Goal: Task Accomplishment & Management: Use online tool/utility

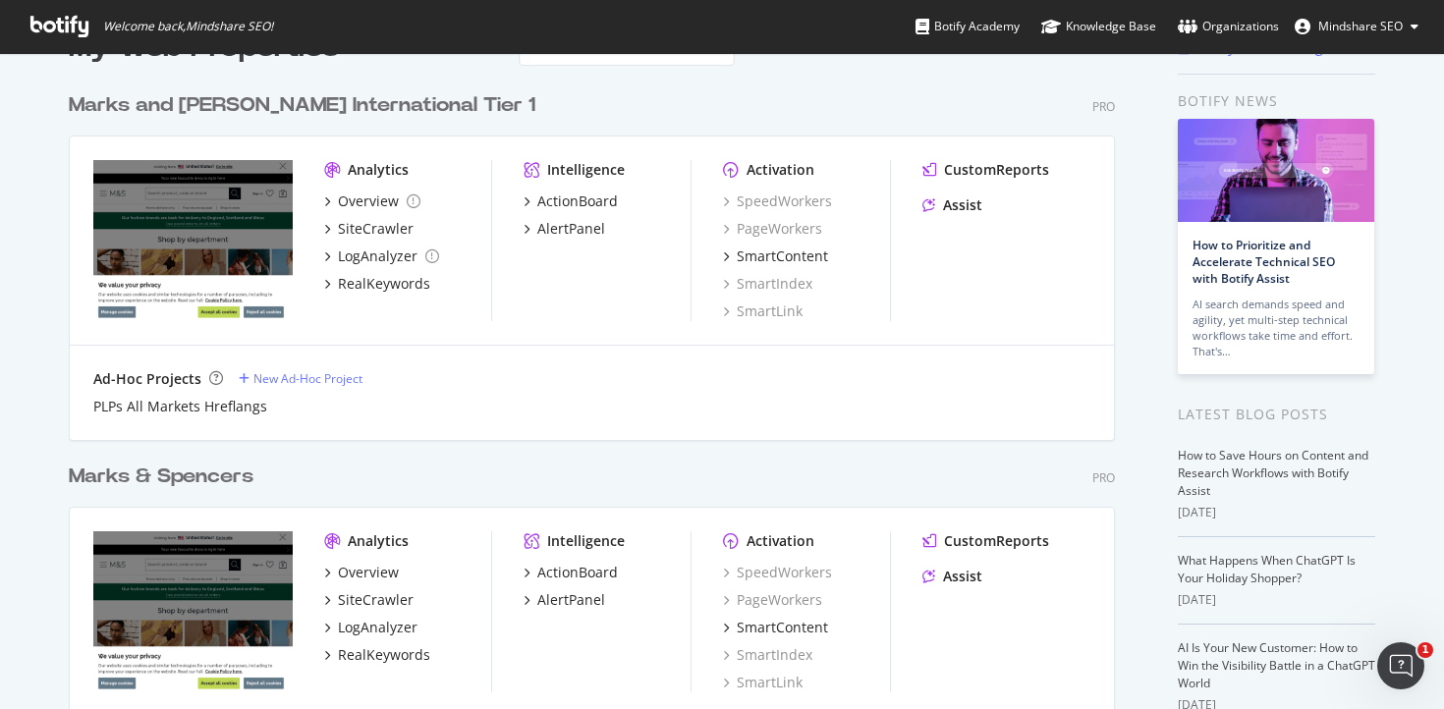
scroll to position [96, 0]
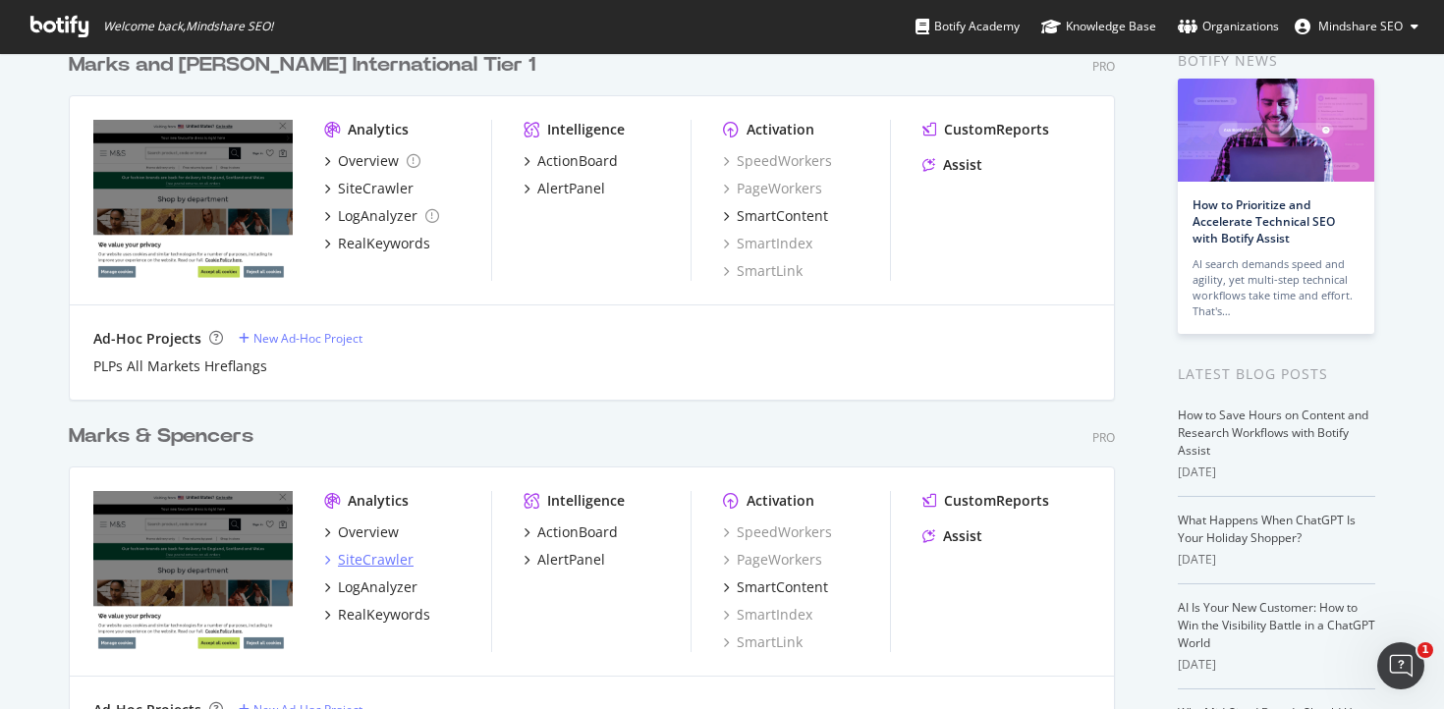
click at [374, 560] on div "SiteCrawler" at bounding box center [376, 560] width 76 height 20
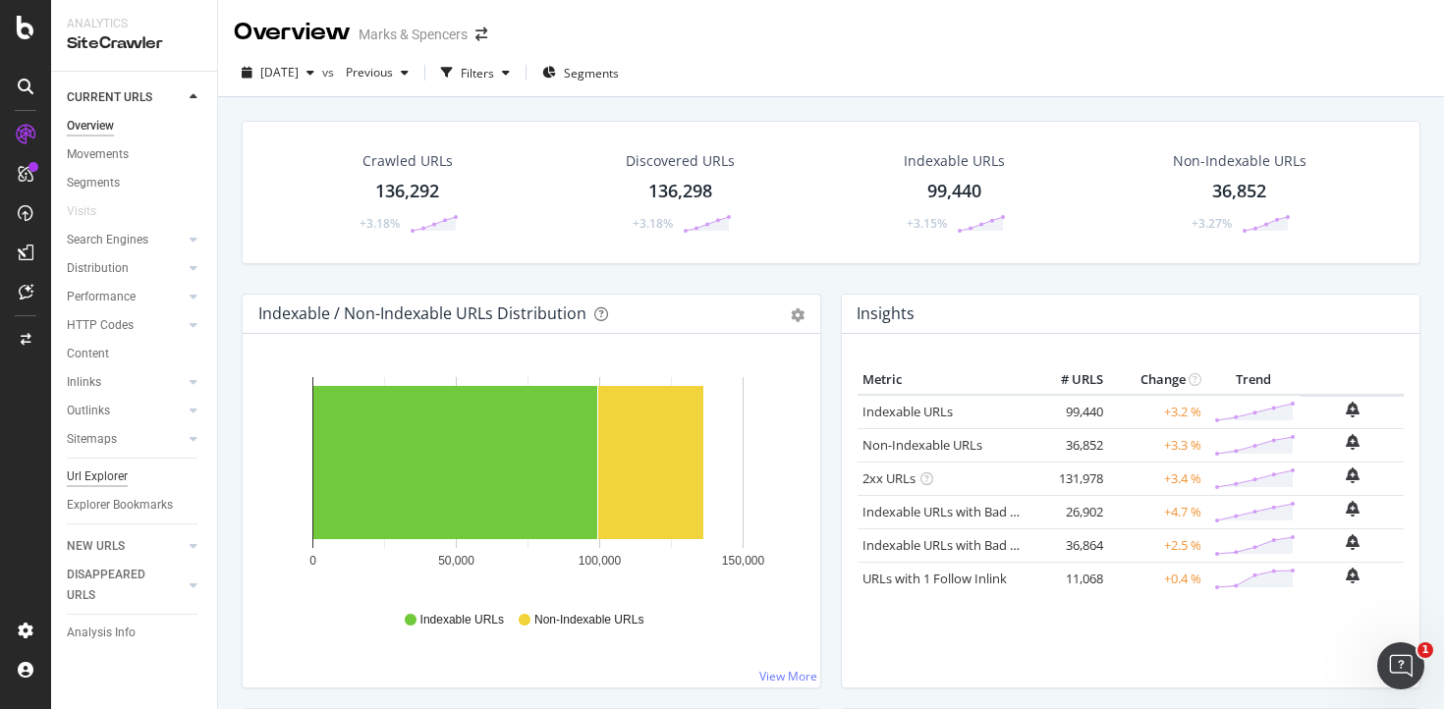
click at [113, 473] on div "Url Explorer" at bounding box center [97, 477] width 61 height 21
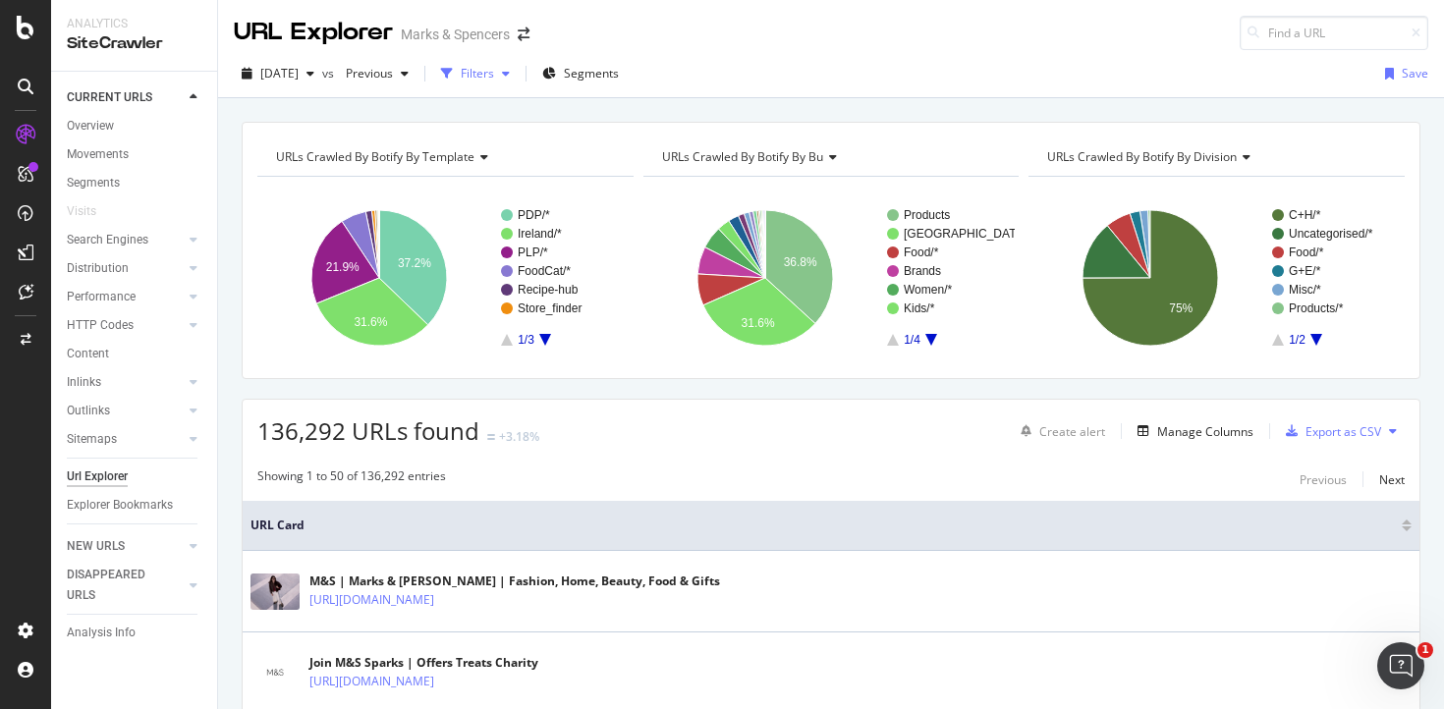
click at [494, 72] on div "Filters" at bounding box center [477, 73] width 33 height 17
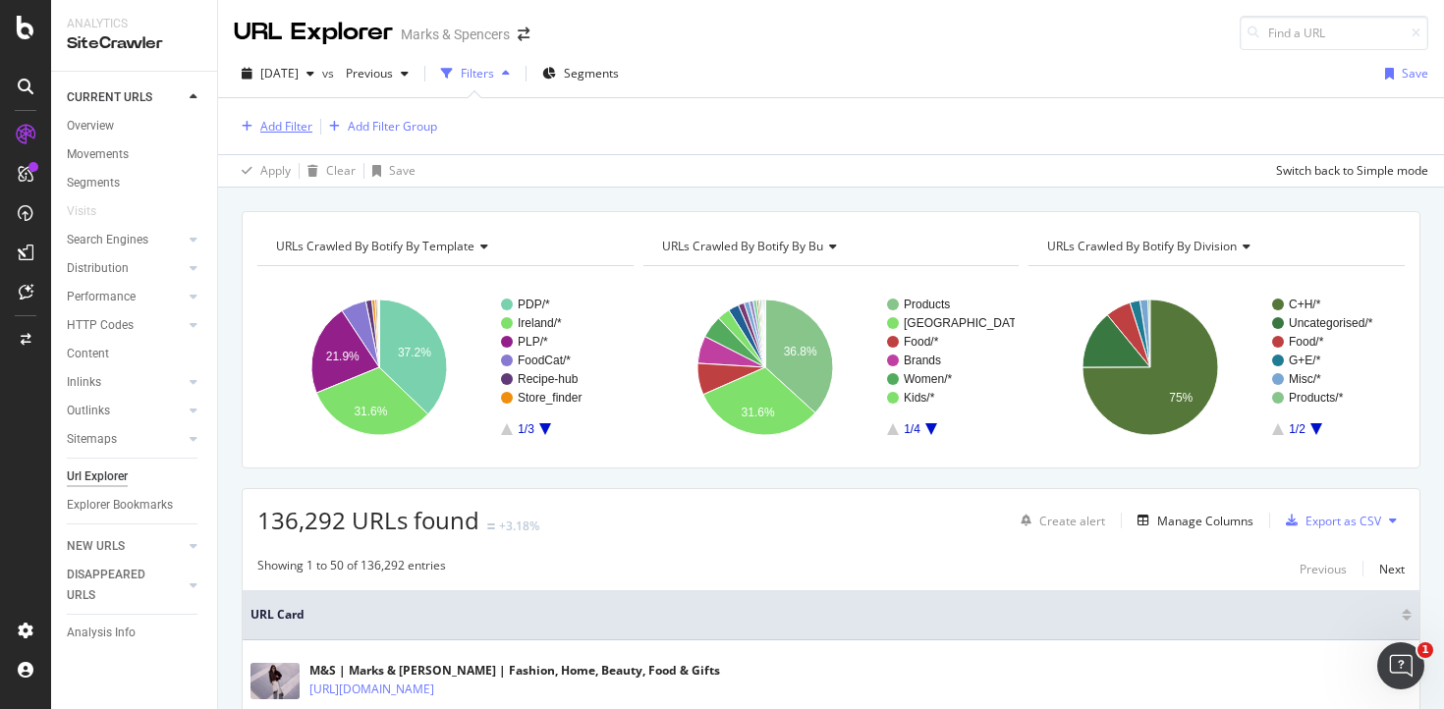
click at [282, 127] on div "Add Filter" at bounding box center [286, 126] width 52 height 17
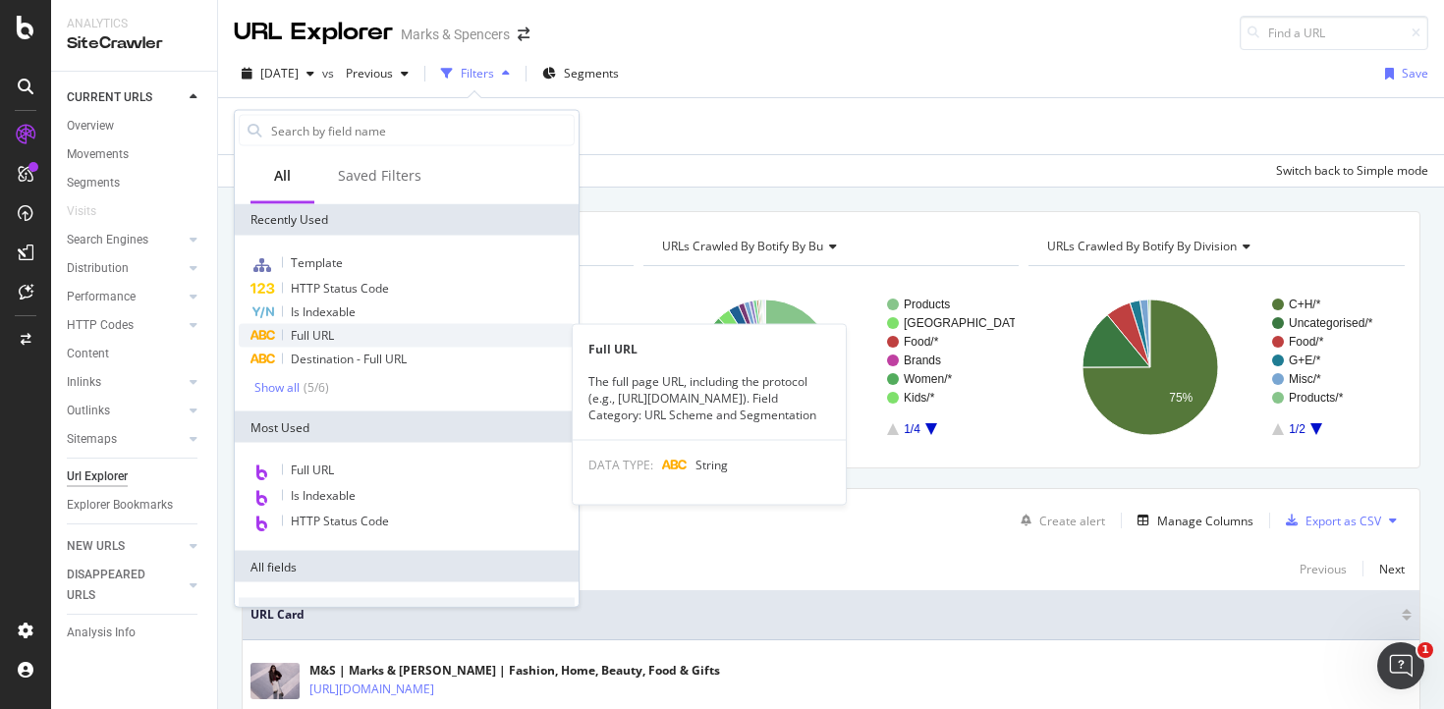
click at [331, 338] on span "Full URL" at bounding box center [312, 335] width 43 height 17
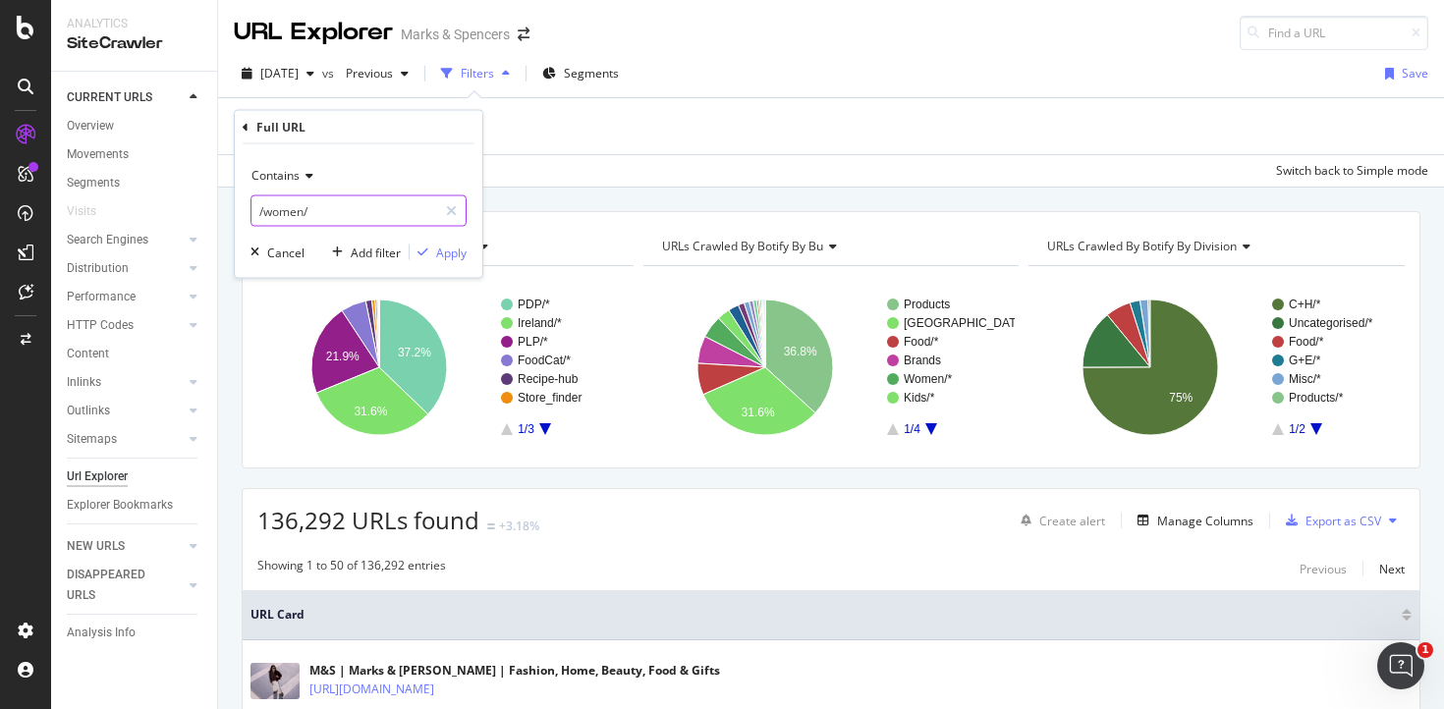
click at [279, 210] on input "/women/" at bounding box center [344, 210] width 186 height 31
click at [319, 212] on input "/women/" at bounding box center [344, 210] width 186 height 31
drag, startPoint x: 265, startPoint y: 210, endPoint x: 358, endPoint y: 217, distance: 93.6
click at [358, 217] on input "/women/" at bounding box center [344, 210] width 186 height 31
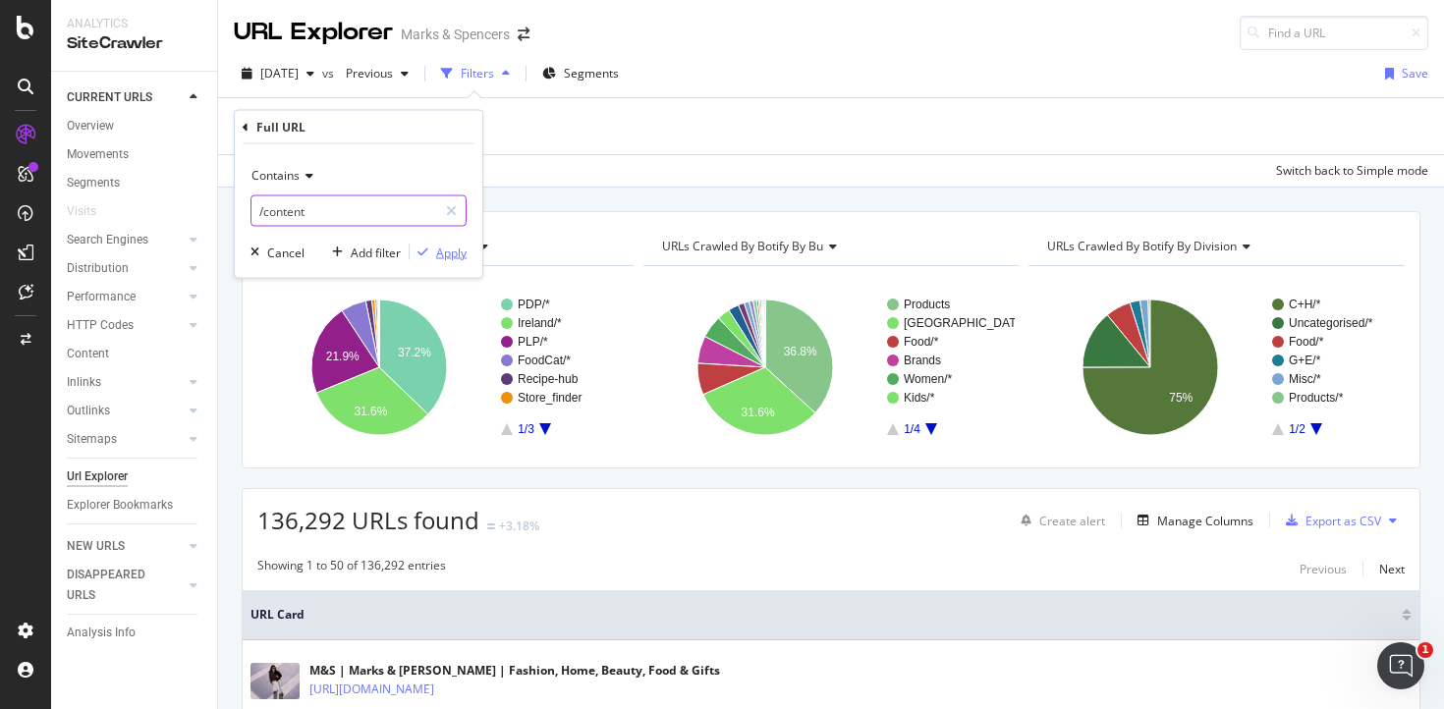
type input "/content"
click at [444, 247] on div "Apply" at bounding box center [451, 252] width 30 height 17
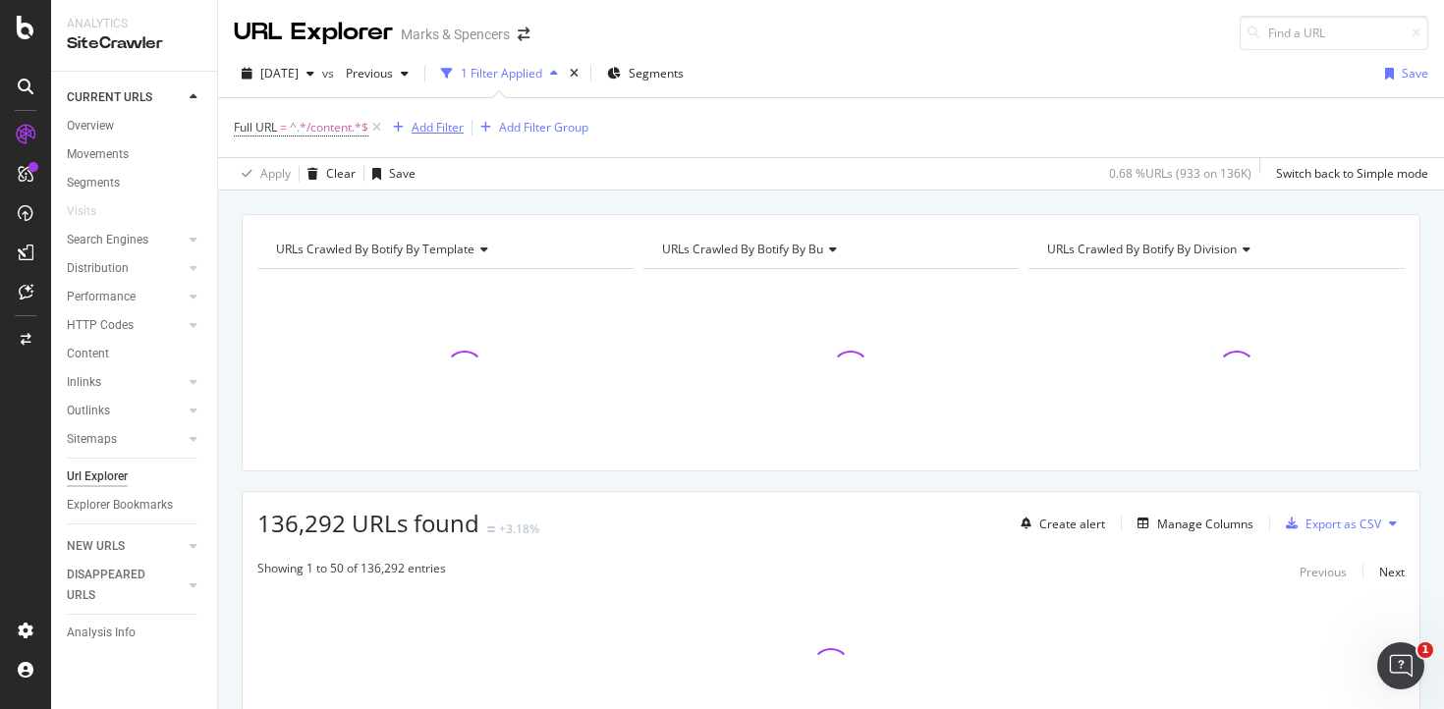
click at [447, 128] on div "Add Filter" at bounding box center [438, 127] width 52 height 17
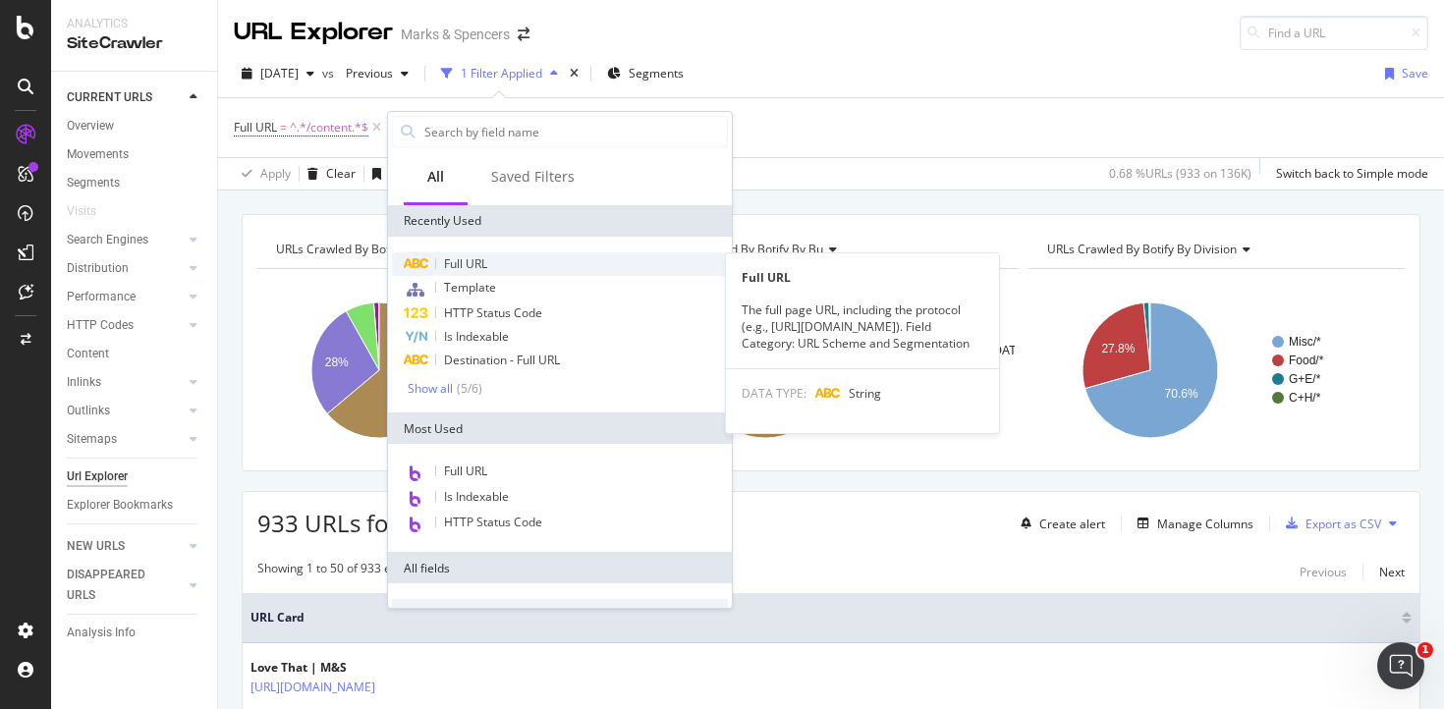
click at [486, 263] on span "Full URL" at bounding box center [465, 263] width 43 height 17
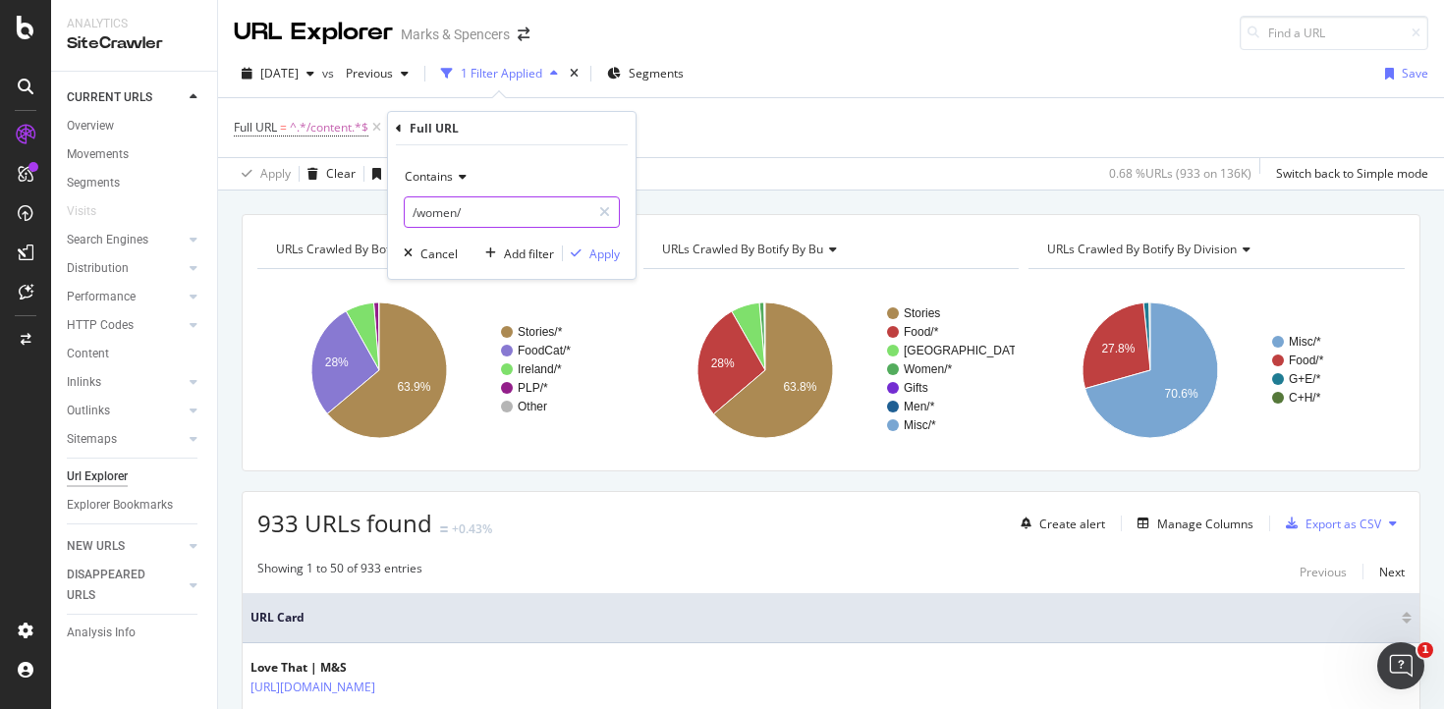
click at [439, 215] on input "/women/" at bounding box center [498, 211] width 186 height 31
type input "/style-and-living"
click at [610, 255] on div "Apply" at bounding box center [604, 254] width 30 height 17
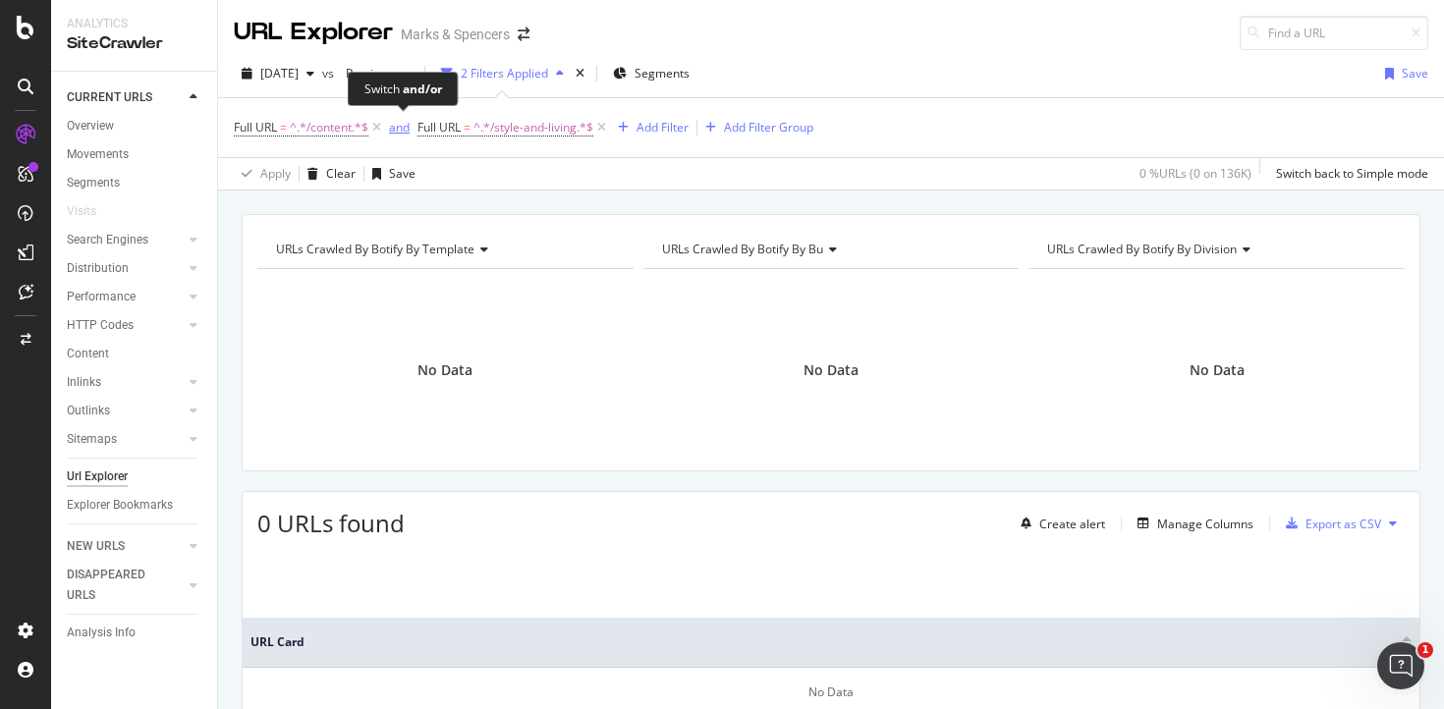
click at [406, 124] on div "and" at bounding box center [399, 127] width 21 height 17
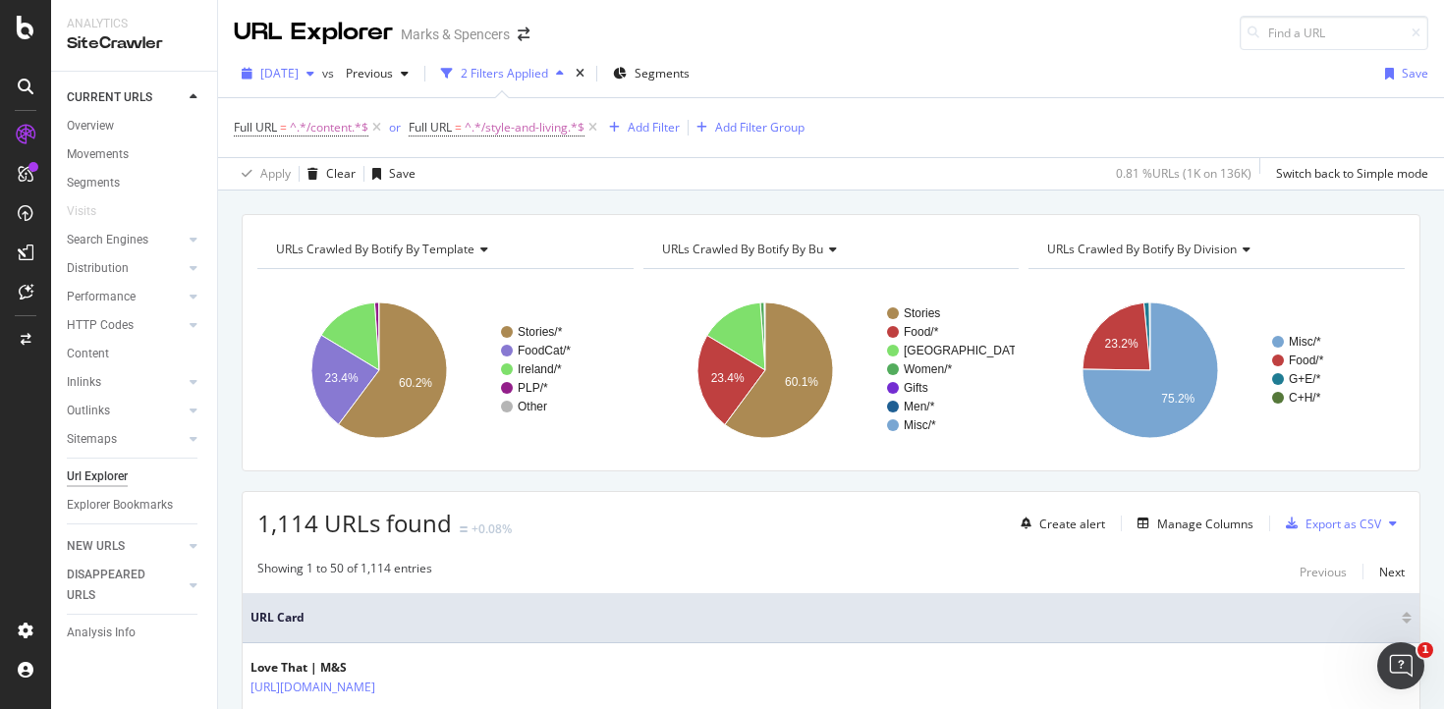
click at [305, 83] on div "[DATE]" at bounding box center [278, 73] width 88 height 29
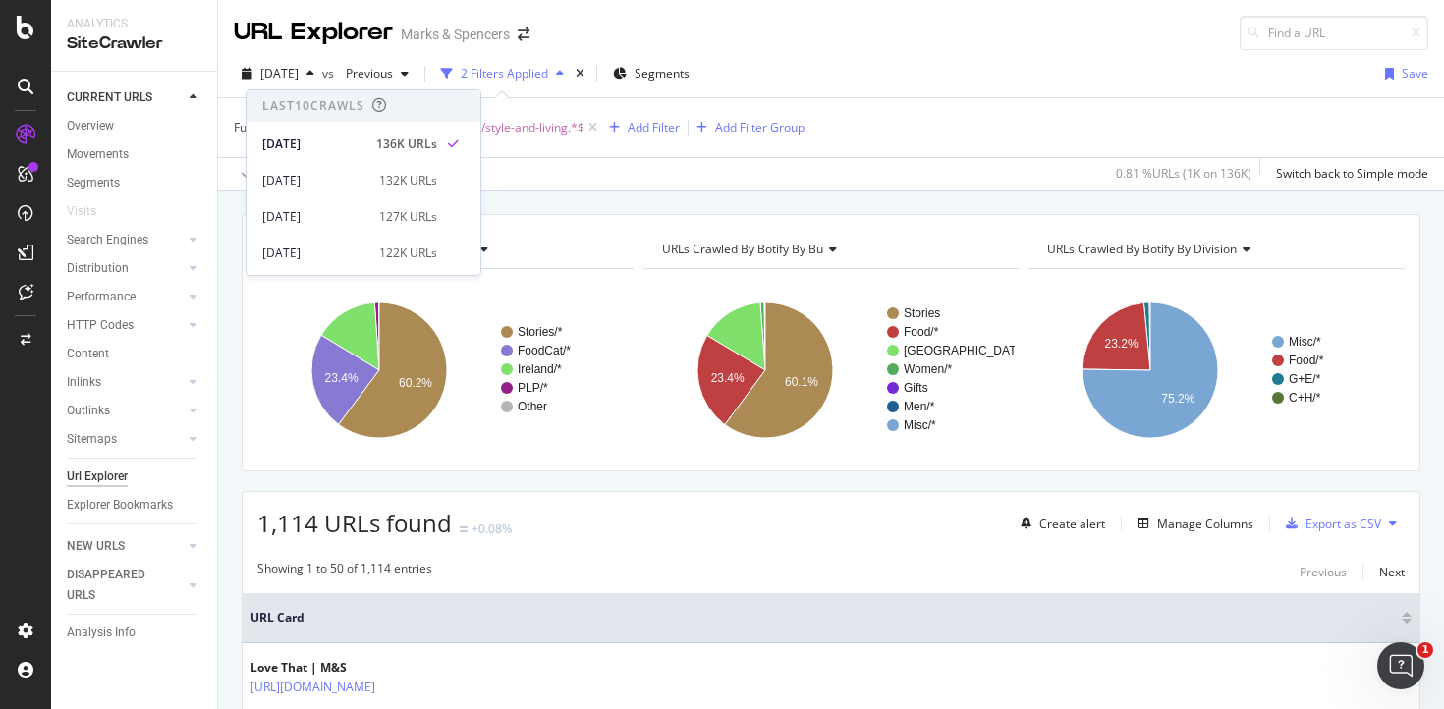
drag, startPoint x: 835, startPoint y: 55, endPoint x: 763, endPoint y: 81, distance: 76.1
click at [835, 55] on div "[DATE] vs Previous 2 Filters Applied Segments Save Full URL = ^.*/content.*$ or…" at bounding box center [831, 120] width 1226 height 140
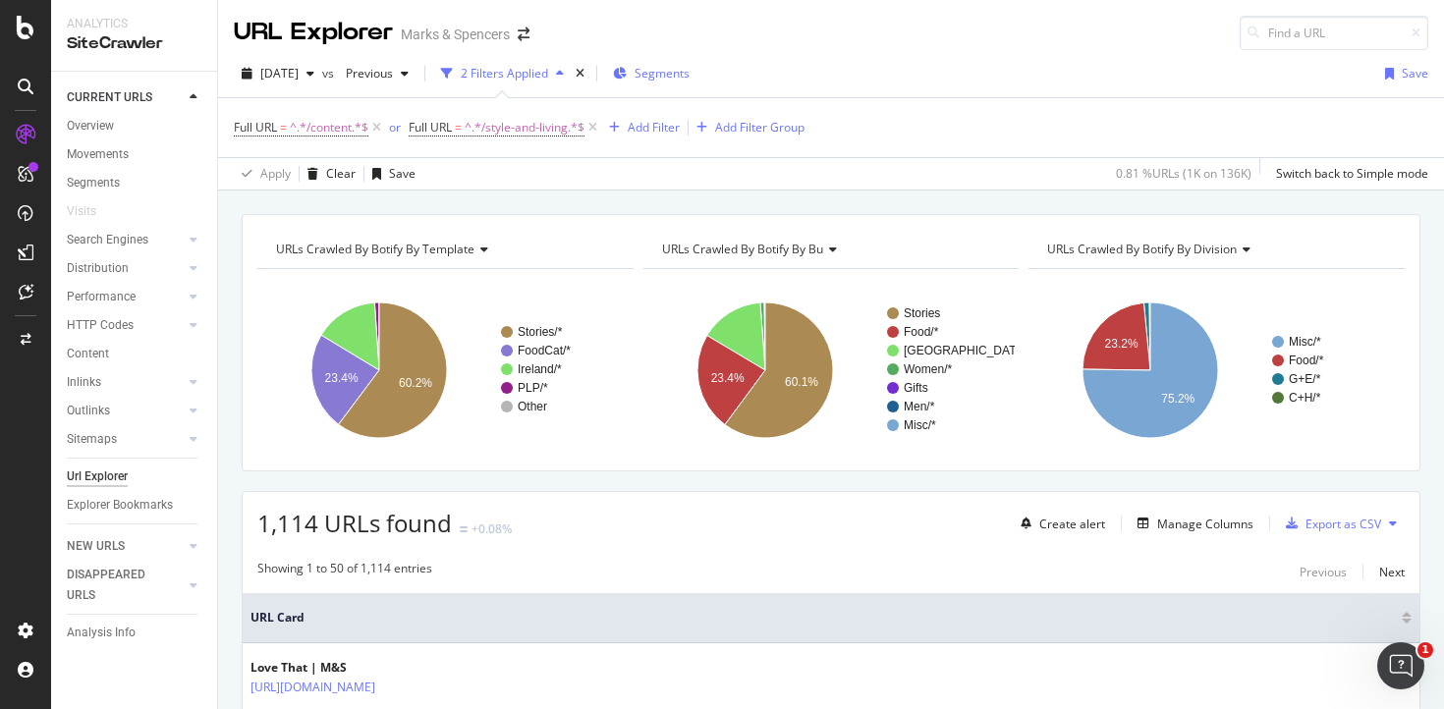
click at [689, 67] on span "Segments" at bounding box center [661, 73] width 55 height 17
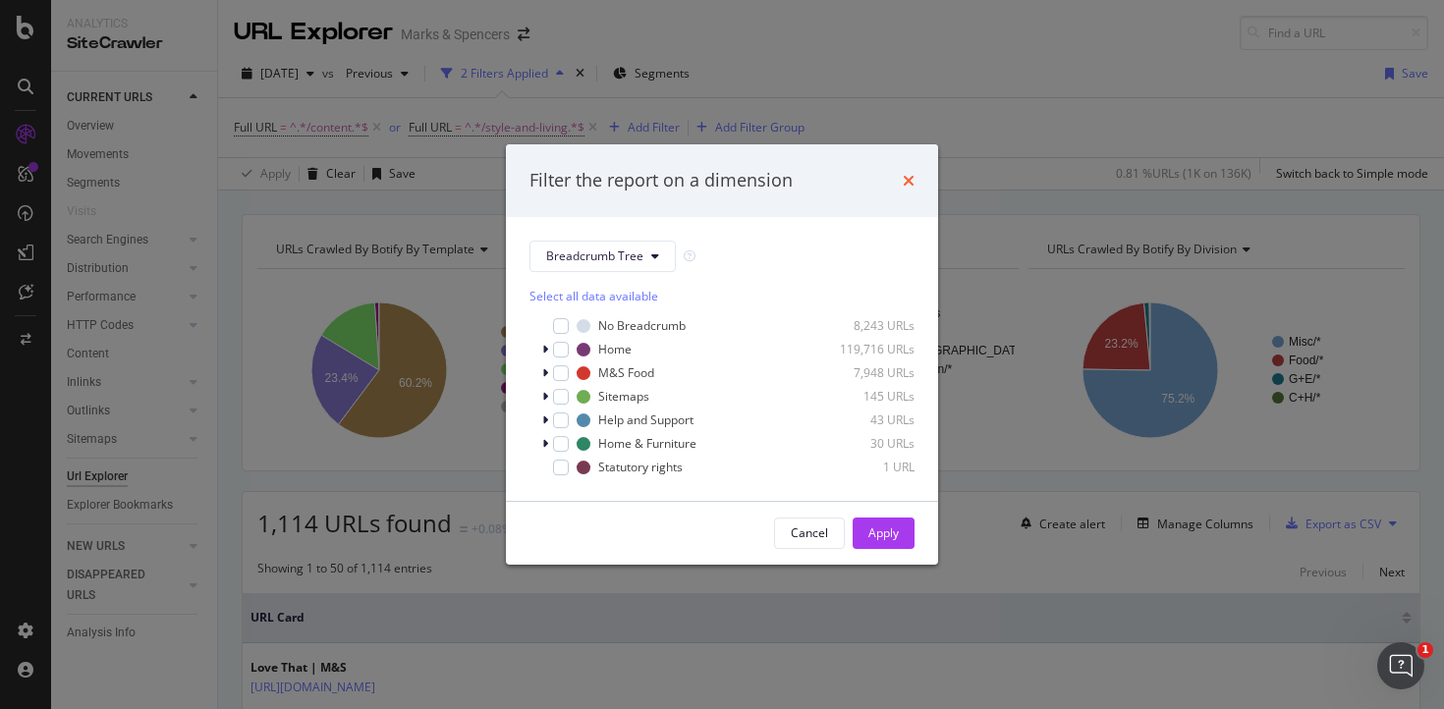
click at [913, 179] on icon "times" at bounding box center [909, 181] width 12 height 16
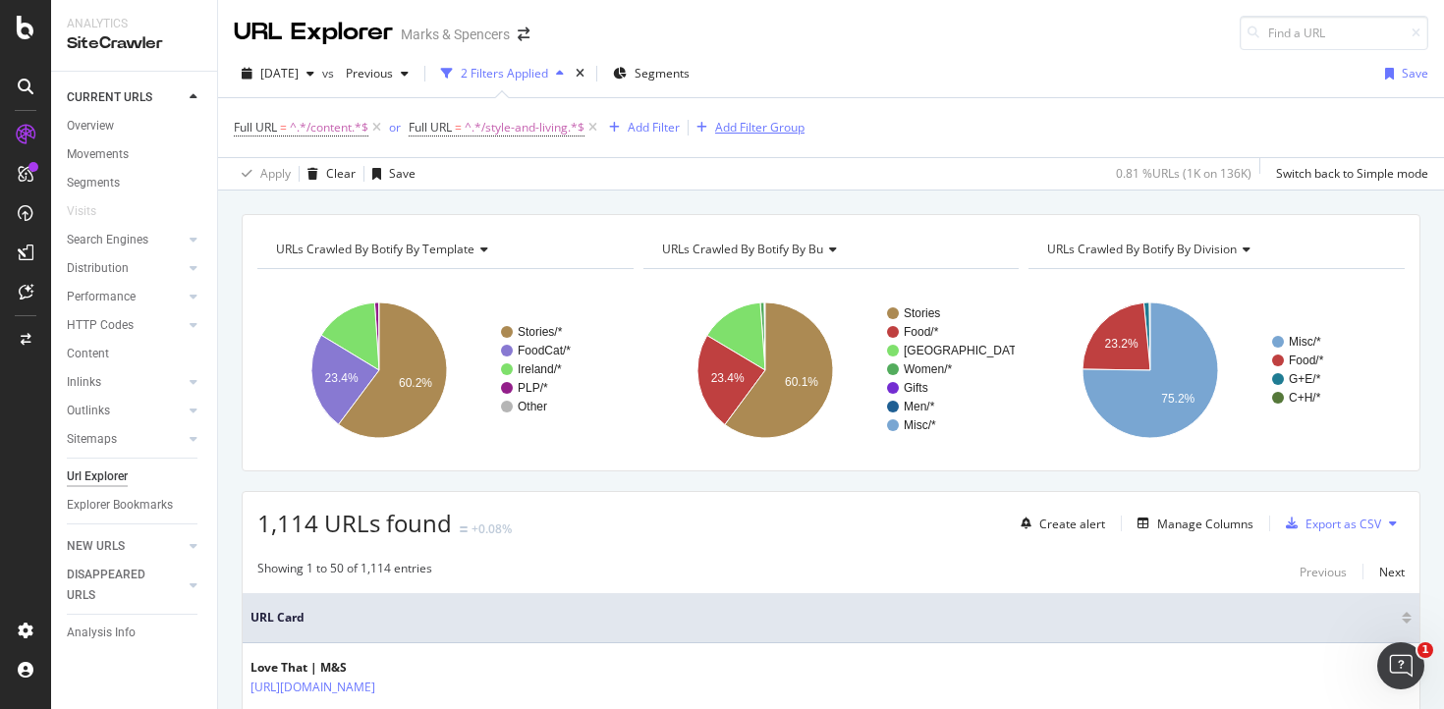
click at [792, 132] on div "Add Filter Group" at bounding box center [759, 127] width 89 height 17
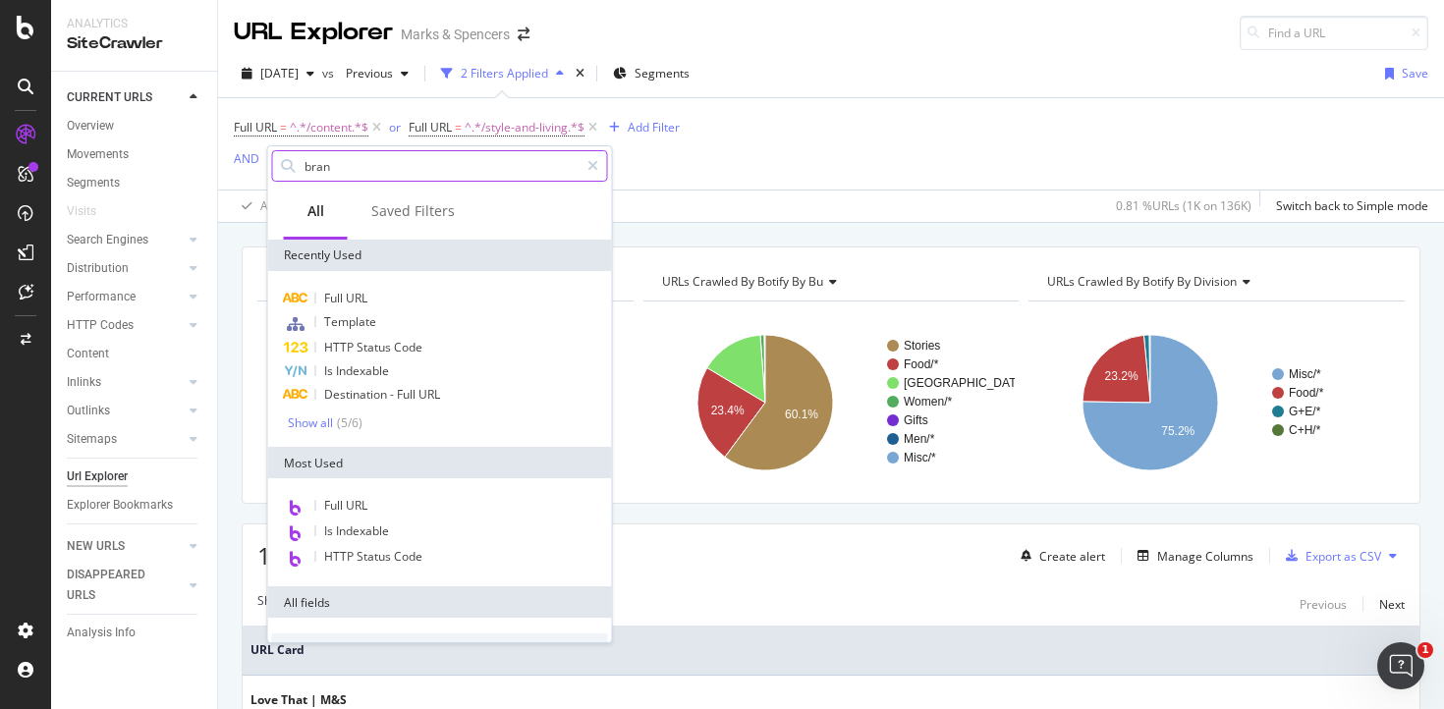
type input "brand"
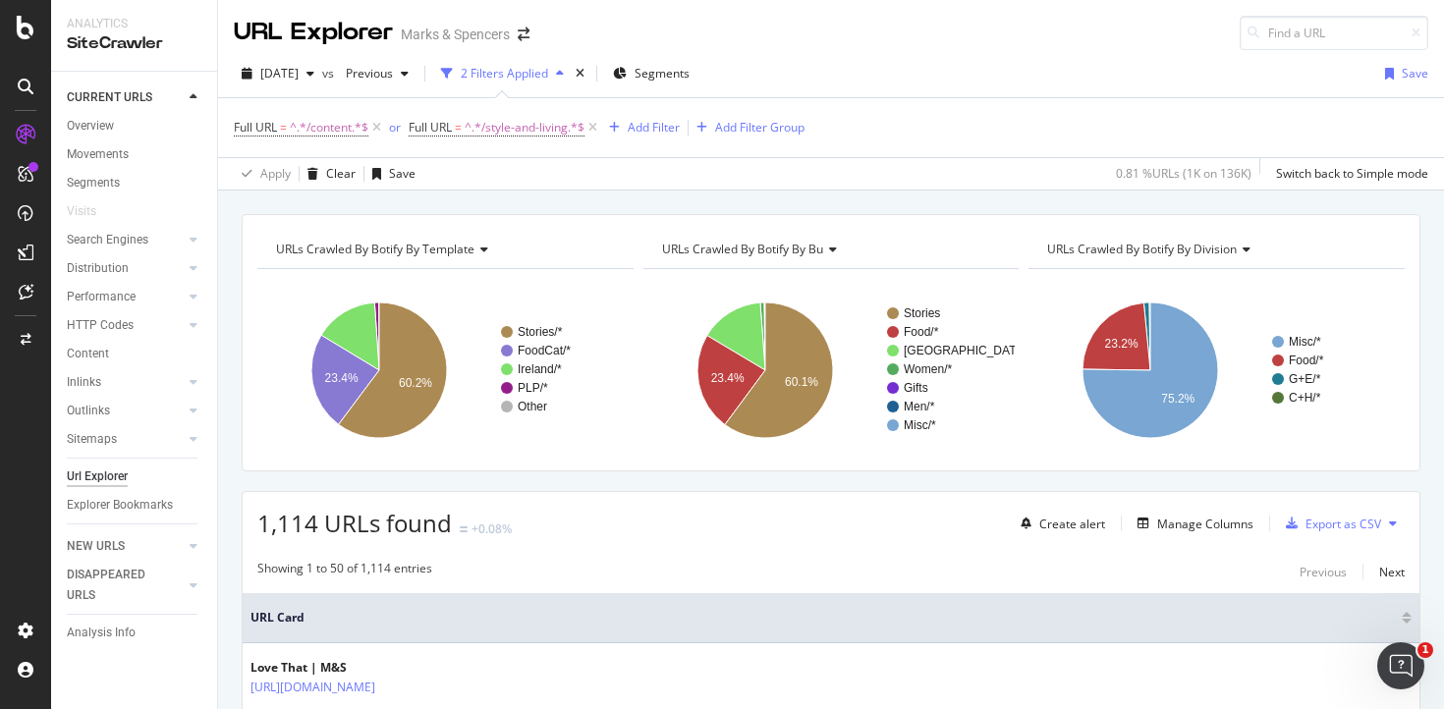
click at [798, 123] on div "Full URL = ^.*/content.*$ or Full URL = ^.*/style-and-living.*$ Add Filter Add …" at bounding box center [831, 127] width 1194 height 59
click at [652, 129] on div "Add Filter" at bounding box center [654, 127] width 52 height 17
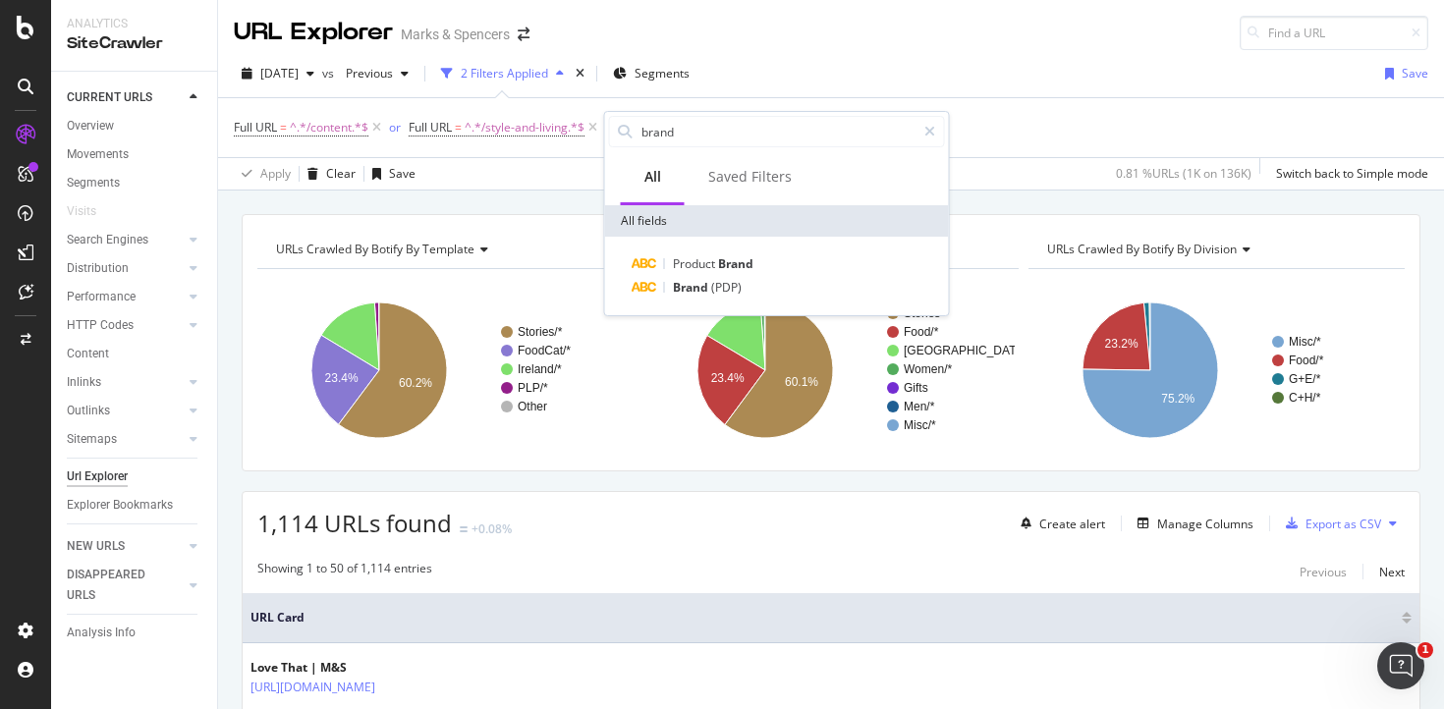
drag, startPoint x: 721, startPoint y: 134, endPoint x: 607, endPoint y: 128, distance: 114.1
click at [607, 128] on div "brand" at bounding box center [777, 131] width 344 height 39
click at [925, 60] on div "[DATE] vs Previous 2 Filters Applied Segments Save" at bounding box center [831, 77] width 1226 height 39
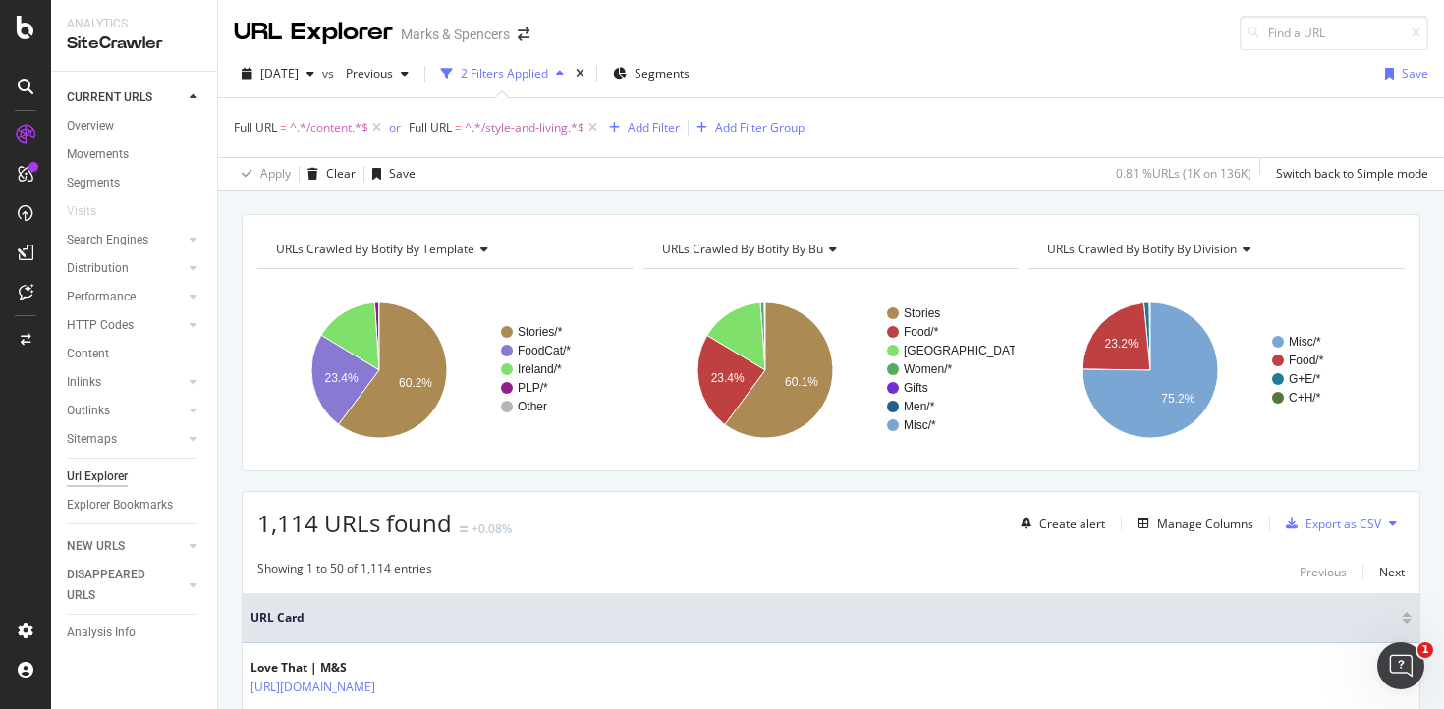
click at [853, 89] on div "[DATE] vs Previous 2 Filters Applied Segments Save" at bounding box center [831, 77] width 1226 height 39
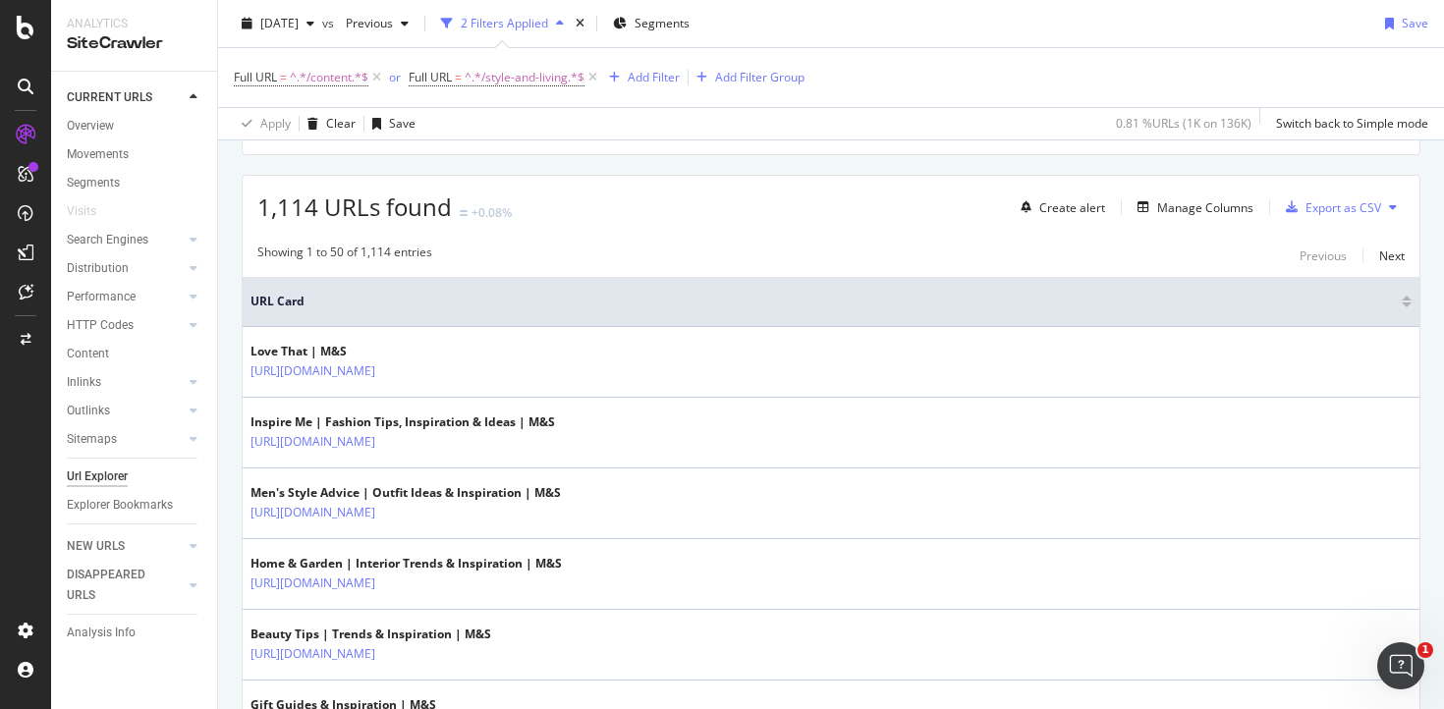
scroll to position [285, 0]
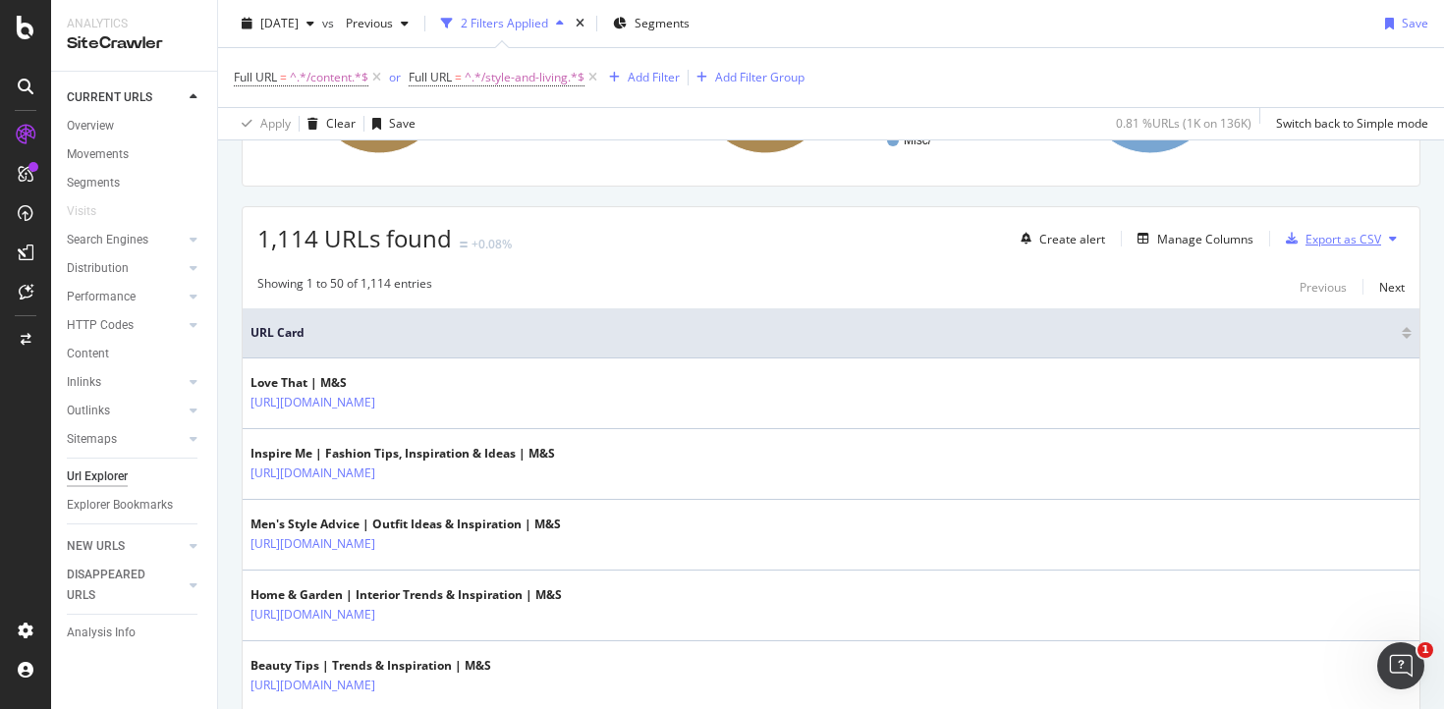
click at [1305, 240] on div "Export as CSV" at bounding box center [1343, 239] width 76 height 17
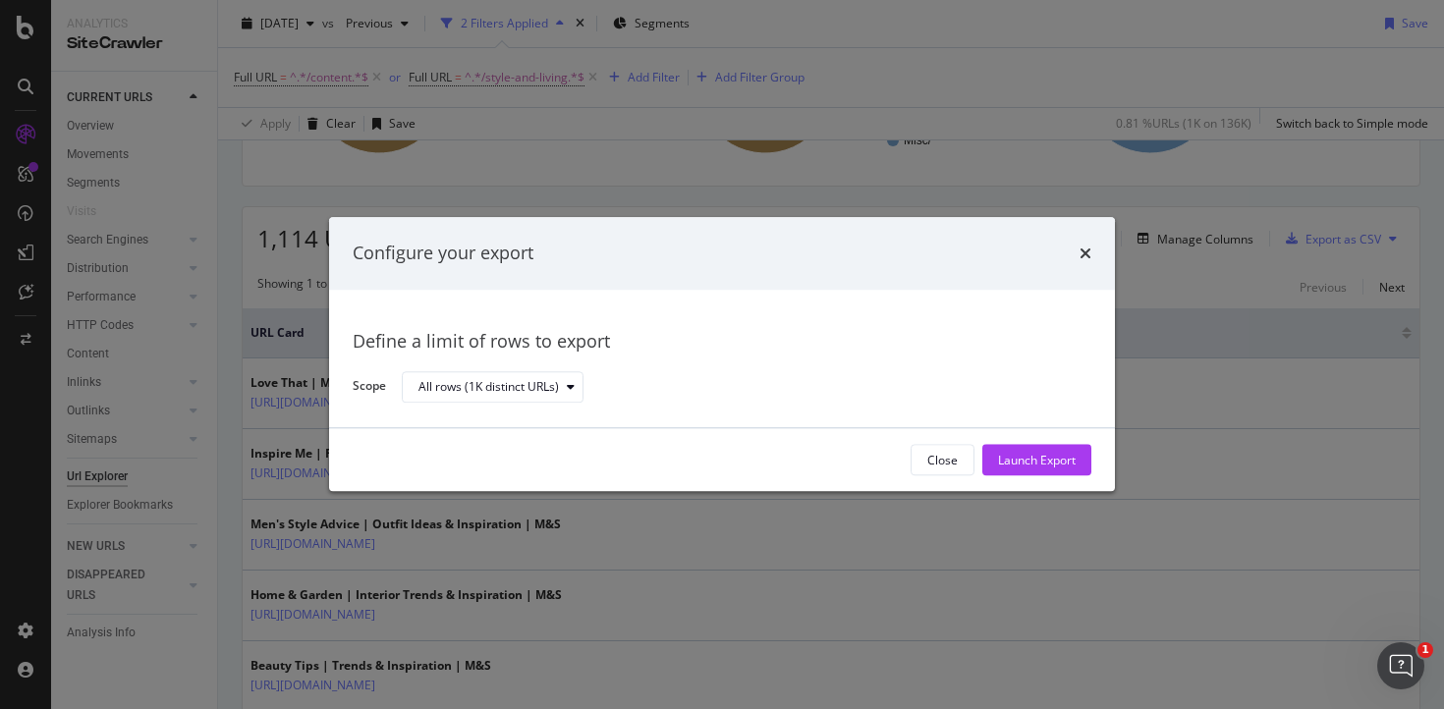
click at [1098, 257] on div "Configure your export" at bounding box center [722, 253] width 786 height 73
click at [1079, 252] on icon "times" at bounding box center [1085, 254] width 12 height 16
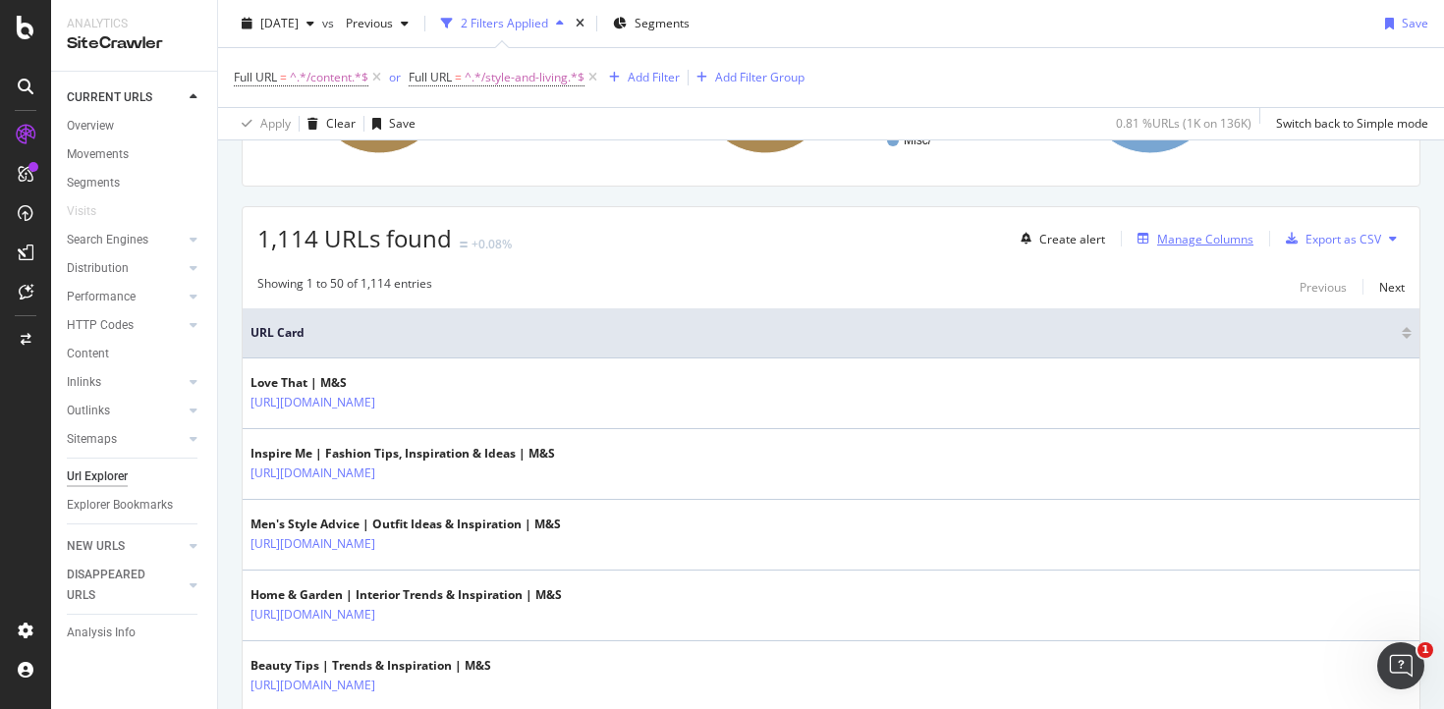
click at [1197, 244] on div "Manage Columns" at bounding box center [1205, 239] width 96 height 17
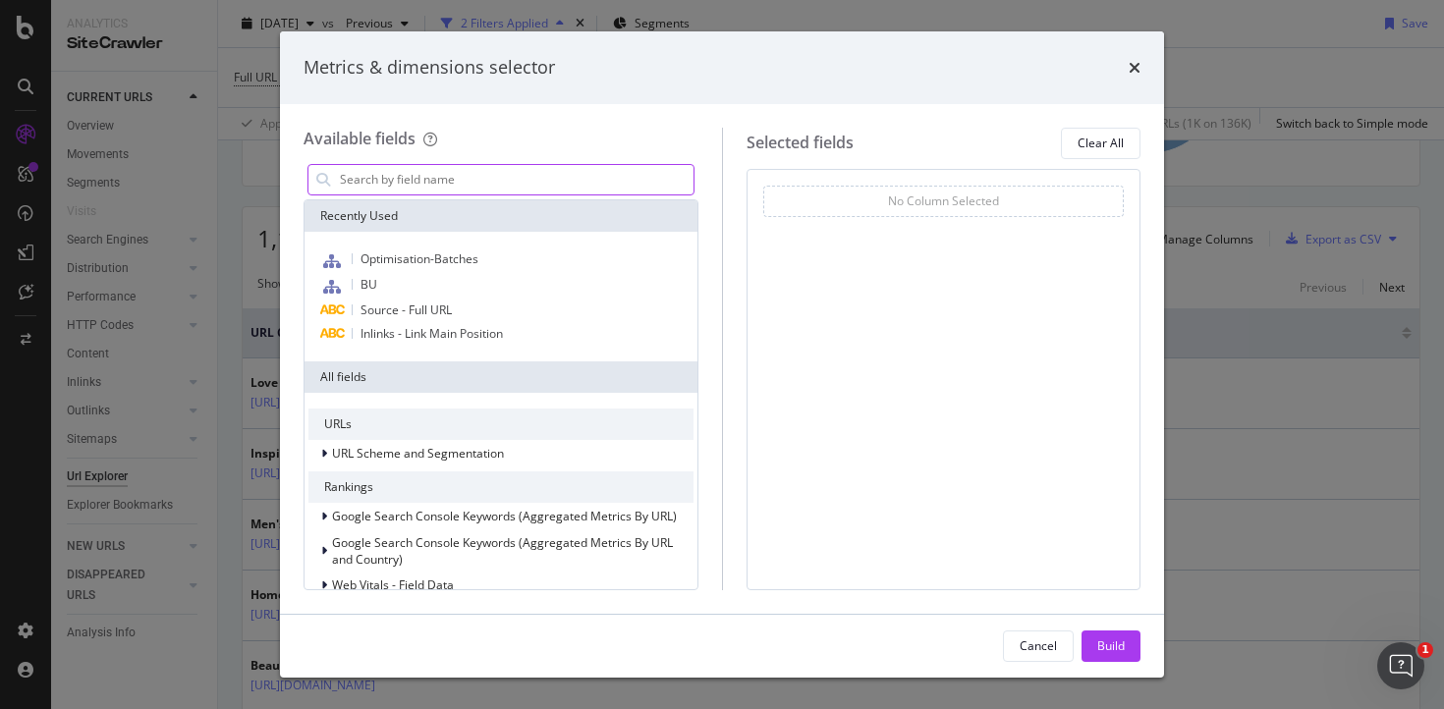
click at [442, 175] on input "modal" at bounding box center [516, 179] width 356 height 29
click at [1037, 651] on div "Cancel" at bounding box center [1037, 645] width 37 height 17
